Goal: Check status: Check status

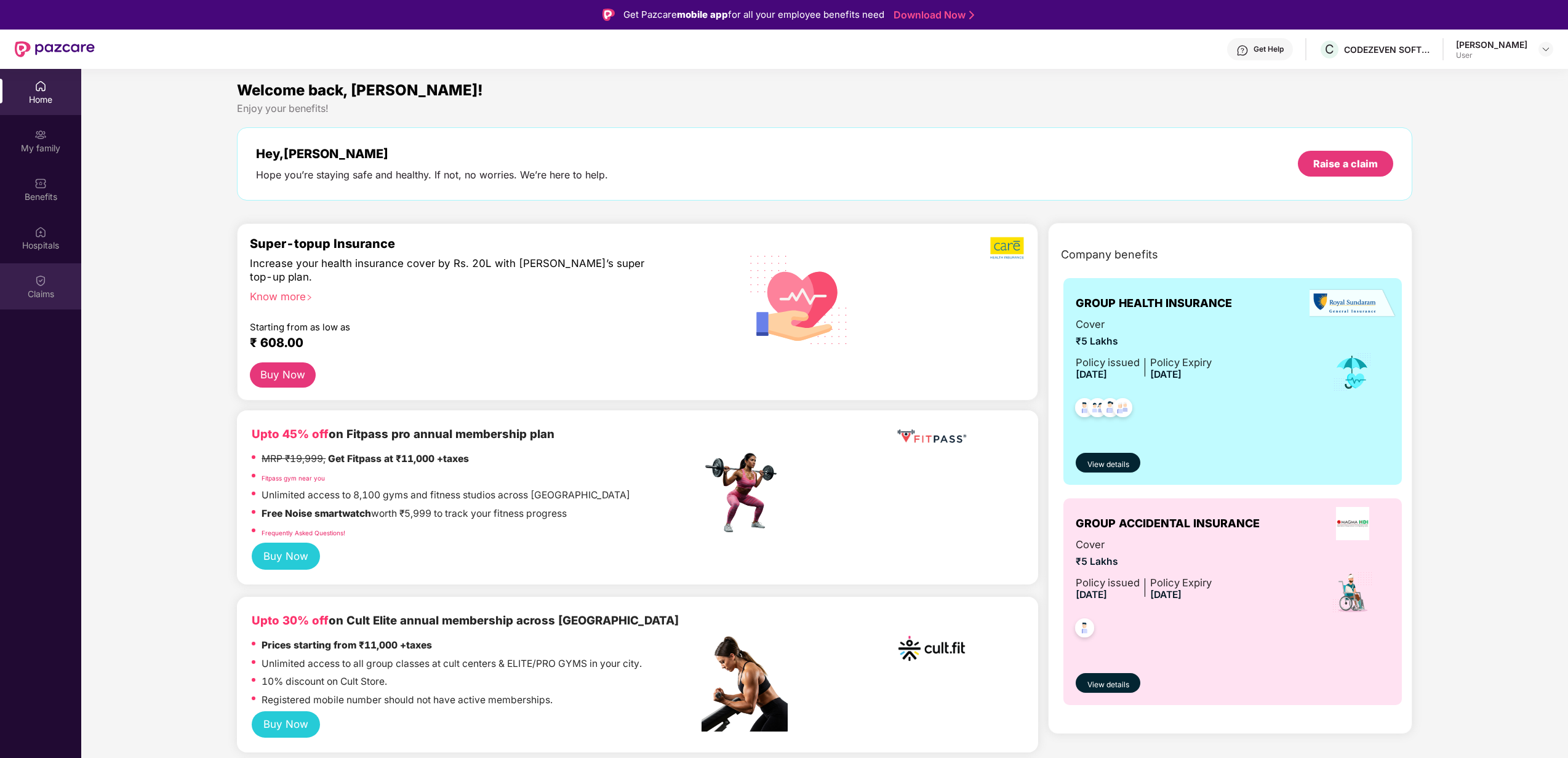
click at [45, 288] on div "Claims" at bounding box center [41, 294] width 81 height 12
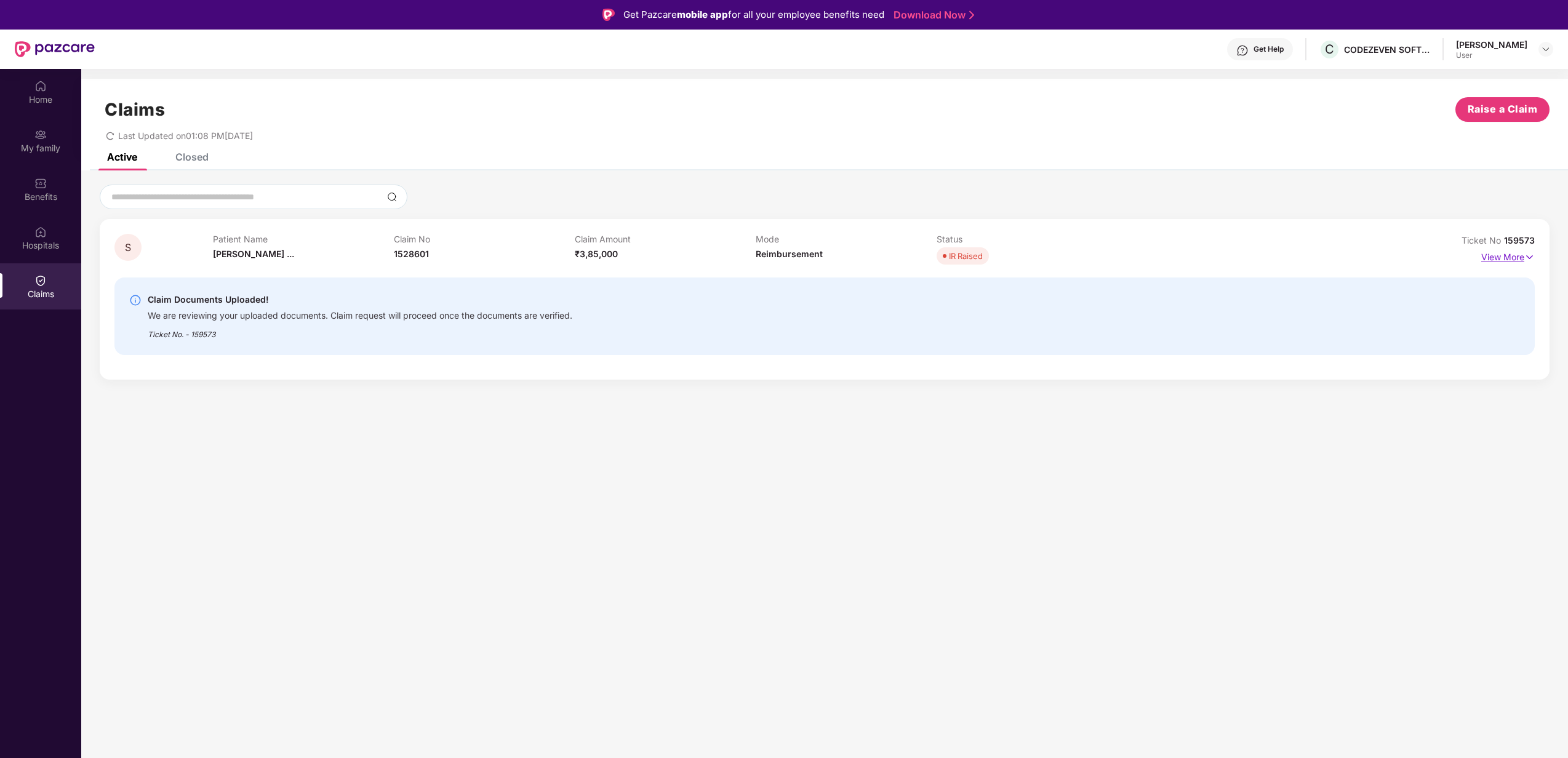
click at [1506, 259] on p "View More" at bounding box center [1508, 255] width 53 height 17
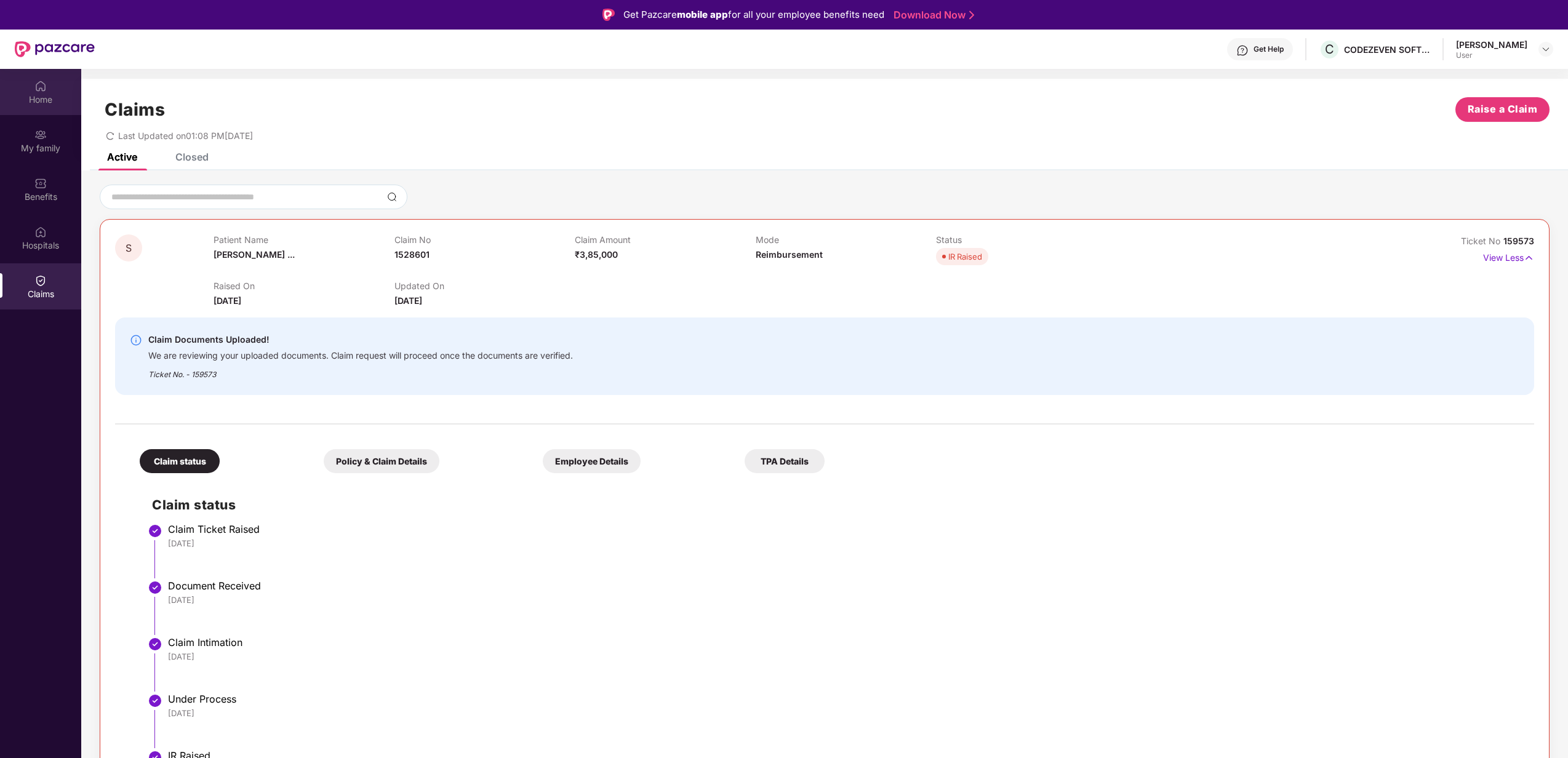
click at [52, 99] on div "Home" at bounding box center [41, 99] width 81 height 12
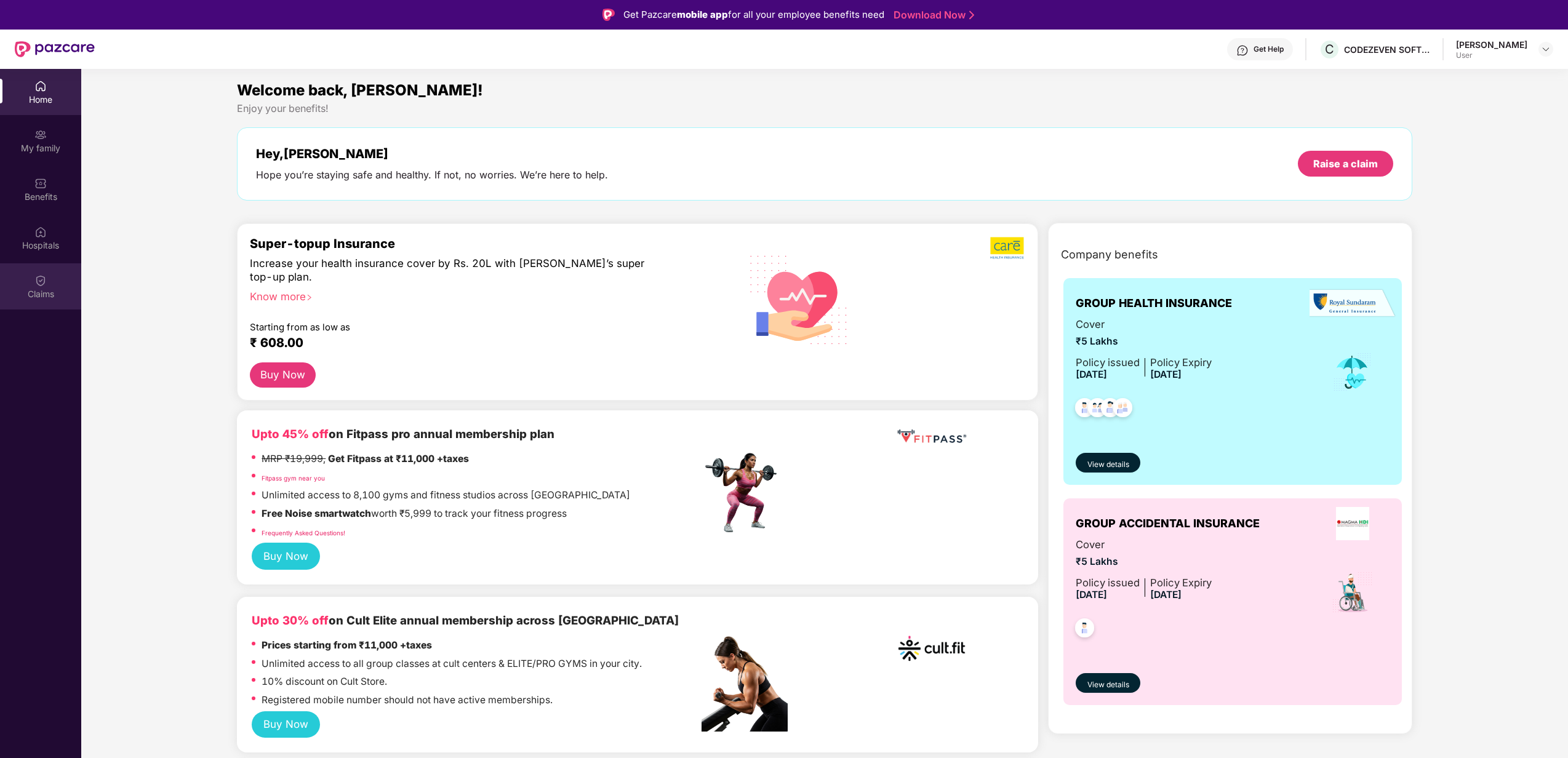
click at [45, 275] on img at bounding box center [41, 280] width 12 height 12
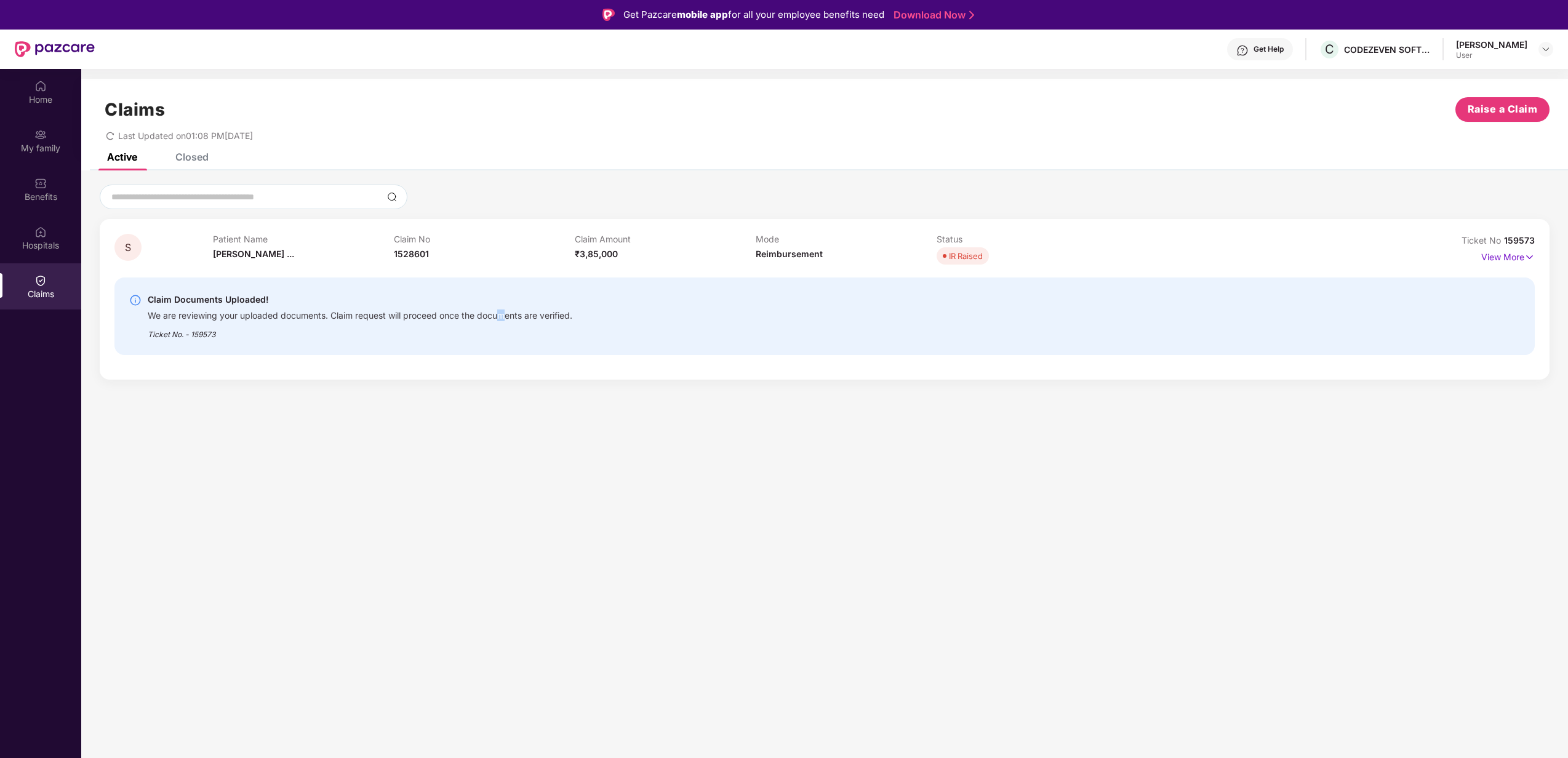
click at [503, 313] on div "We are reviewing your uploaded documents. Claim request will proceed once the d…" at bounding box center [359, 313] width 425 height 14
click at [1505, 251] on p "View More" at bounding box center [1508, 255] width 53 height 17
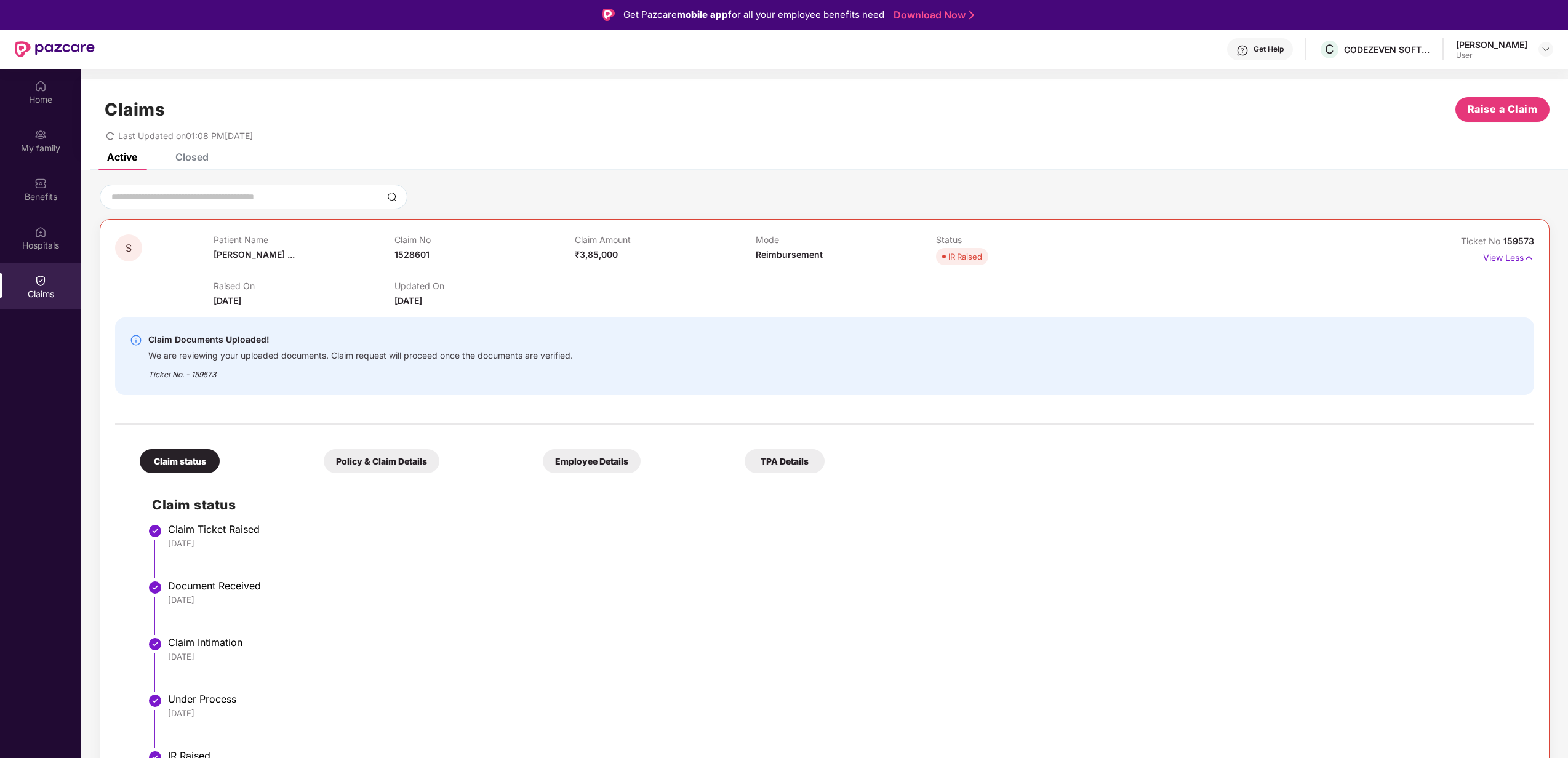
click at [359, 466] on div "Policy & Claim Details" at bounding box center [381, 461] width 115 height 24
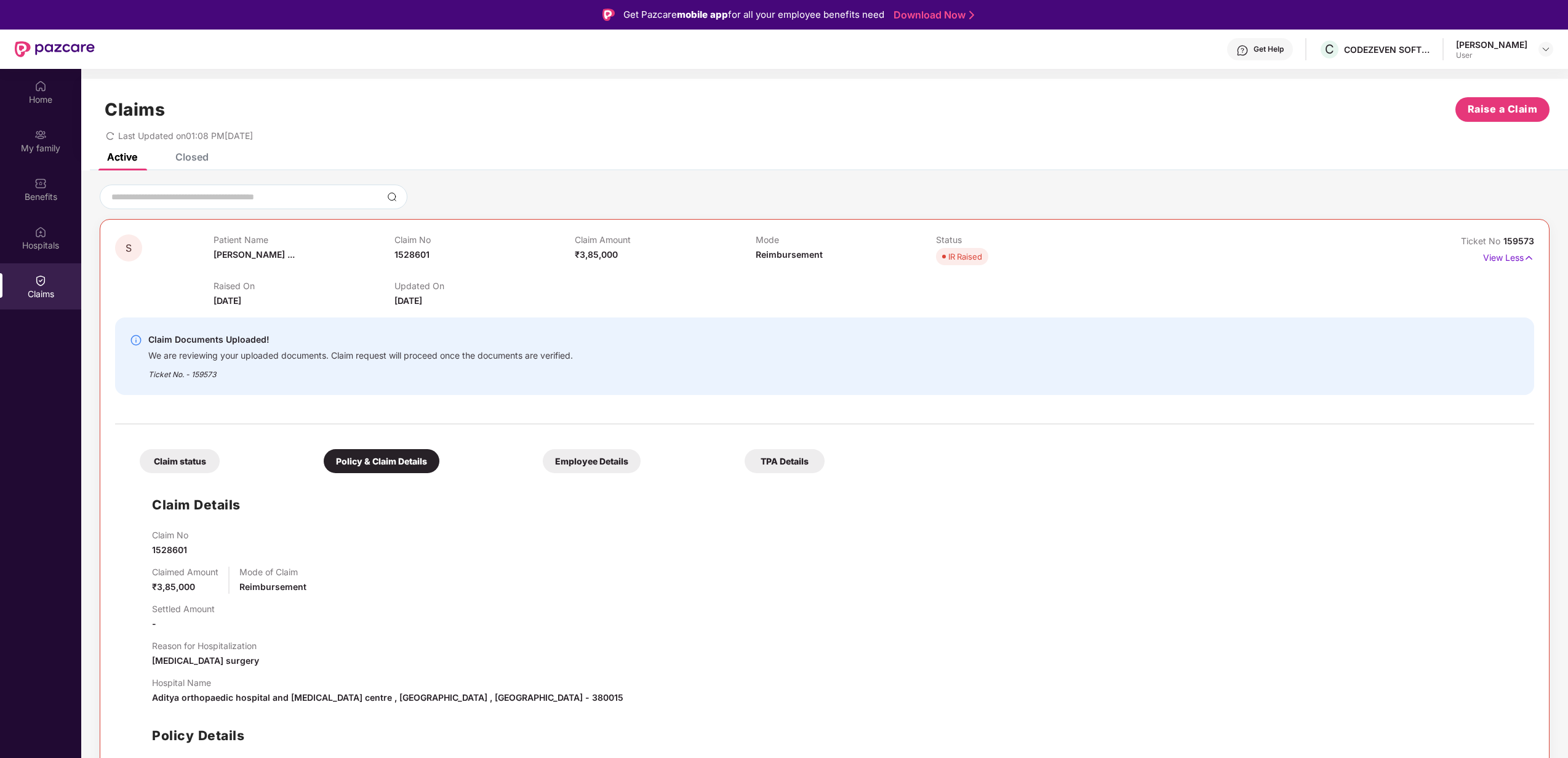
click at [593, 464] on div "Employee Details" at bounding box center [592, 461] width 98 height 24
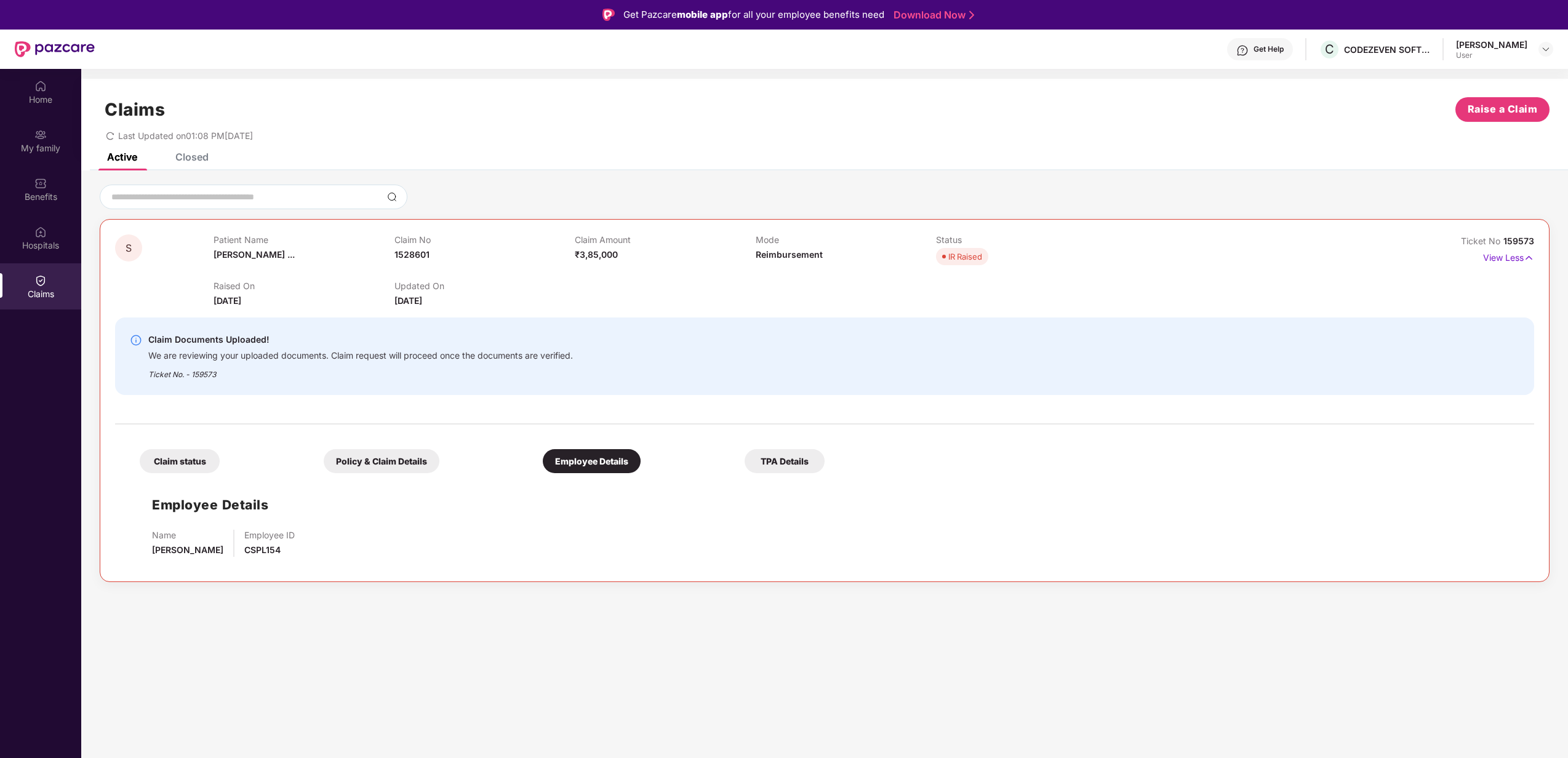
click at [786, 461] on div "TPA Details" at bounding box center [784, 461] width 80 height 24
